Goal: Task Accomplishment & Management: Complete application form

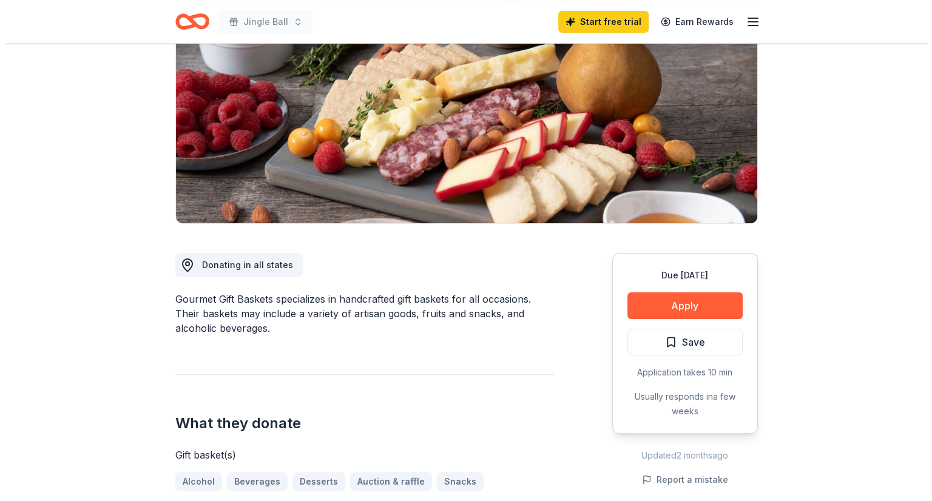
scroll to position [133, 0]
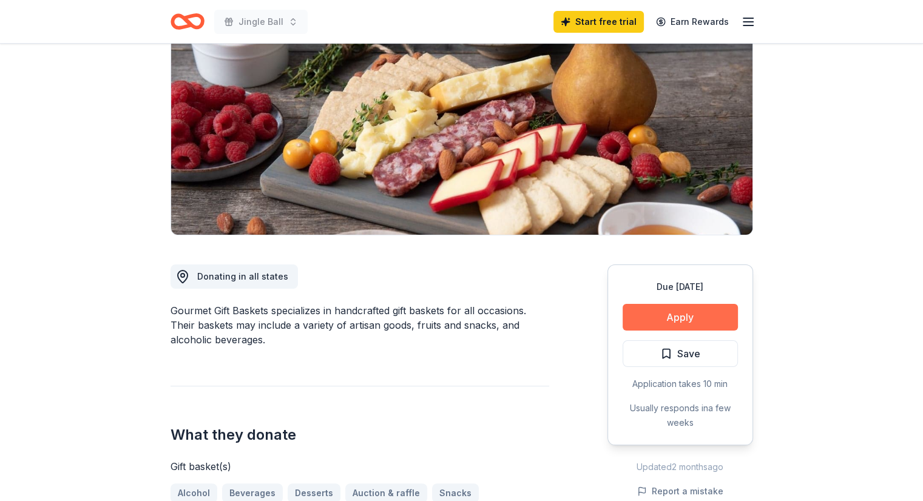
click at [664, 320] on button "Apply" at bounding box center [679, 317] width 115 height 27
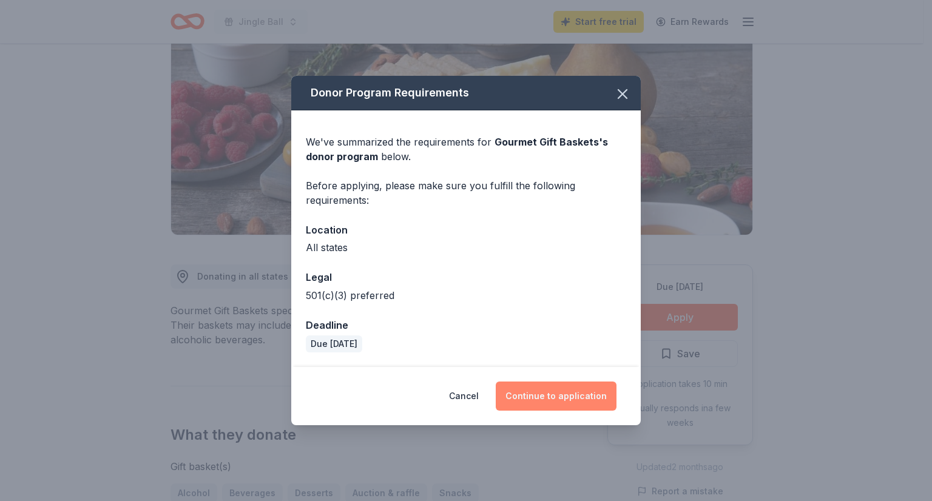
click at [547, 396] on button "Continue to application" at bounding box center [556, 396] width 121 height 29
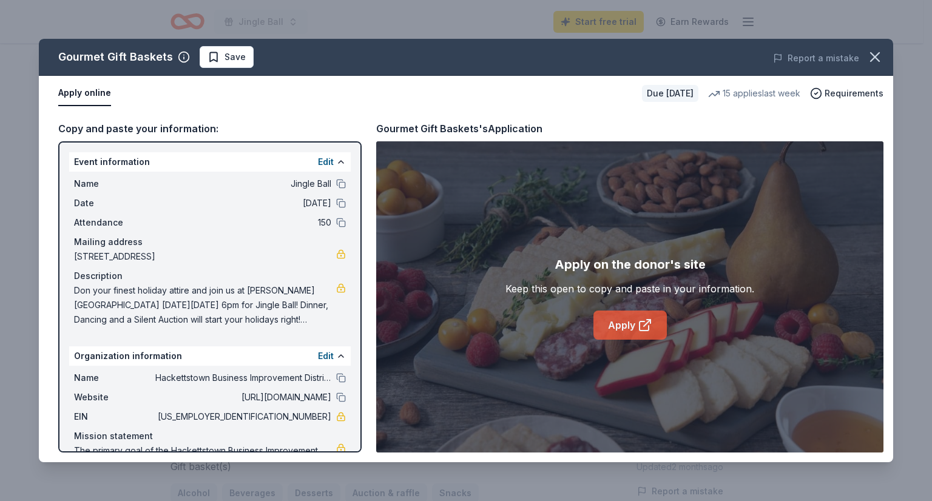
click at [626, 322] on link "Apply" at bounding box center [629, 325] width 73 height 29
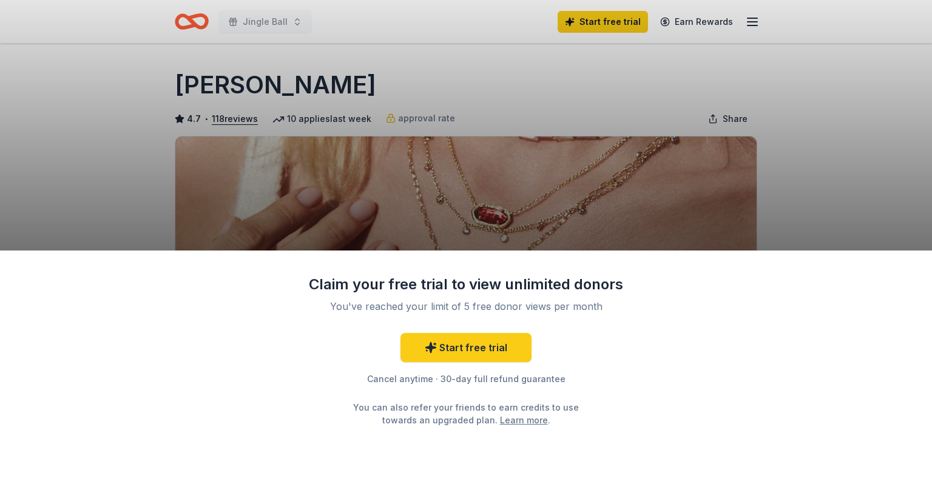
click at [851, 188] on div "Claim your free trial to view unlimited donors You've reached your limit of 5 f…" at bounding box center [466, 250] width 932 height 501
click at [140, 206] on div "Claim your free trial to view unlimited donors You've reached your limit of 5 f…" at bounding box center [466, 250] width 932 height 501
click at [399, 211] on div "Claim your free trial to view unlimited donors You've reached your limit of 5 f…" at bounding box center [466, 250] width 932 height 501
click at [505, 418] on link "Learn more" at bounding box center [524, 420] width 48 height 13
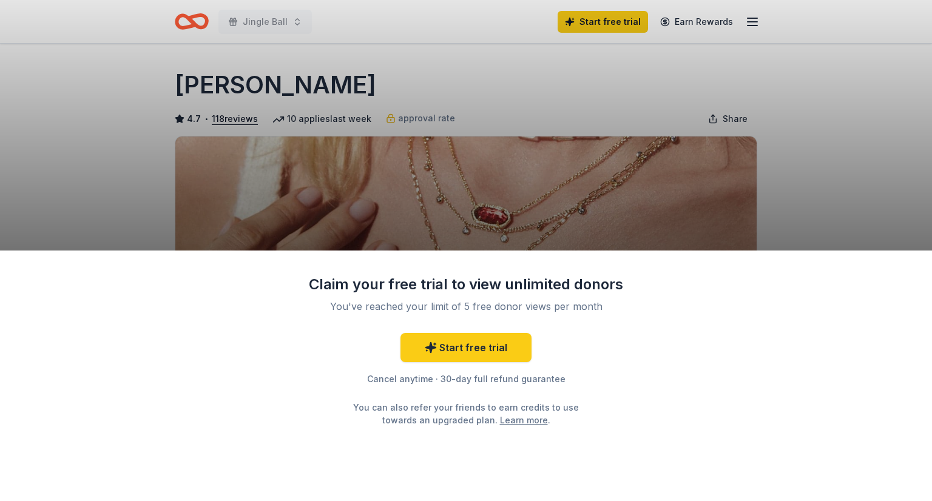
click at [902, 234] on div "Claim your free trial to view unlimited donors You've reached your limit of 5 f…" at bounding box center [466, 250] width 932 height 501
drag, startPoint x: 778, startPoint y: 303, endPoint x: 778, endPoint y: 418, distance: 115.3
click at [778, 418] on div "Claim your free trial to view unlimited donors You've reached your limit of 5 f…" at bounding box center [466, 376] width 932 height 251
click at [500, 422] on link "Learn more" at bounding box center [524, 420] width 48 height 13
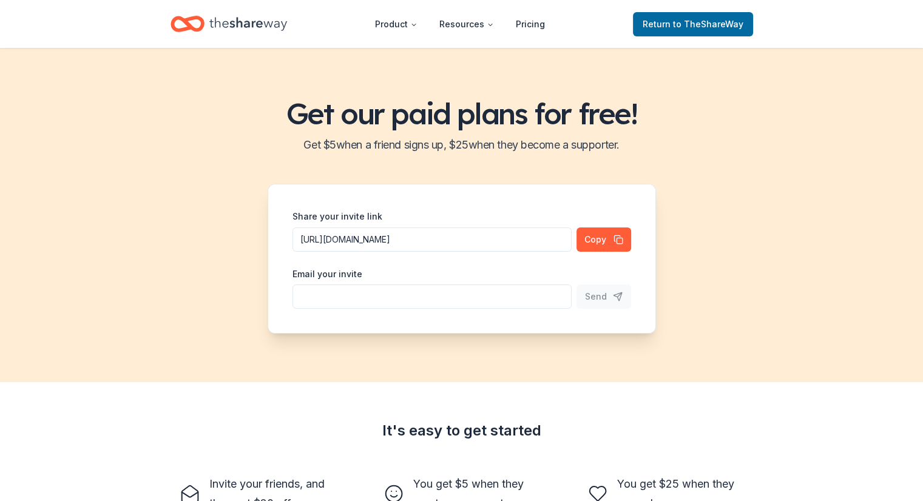
click at [499, 417] on div "Get our paid plans for free! Get $ 5 when a friend signs up, $ 25 when they bec…" at bounding box center [461, 465] width 923 height 835
click at [715, 27] on span "to TheShareWay" at bounding box center [708, 24] width 70 height 10
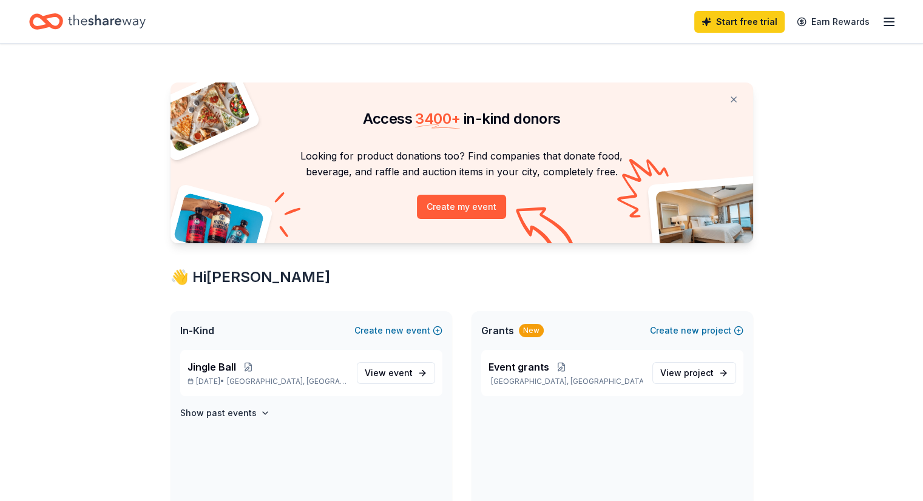
click at [662, 36] on div "Start free trial Earn Rewards" at bounding box center [461, 21] width 923 height 43
